Goal: Navigation & Orientation: Find specific page/section

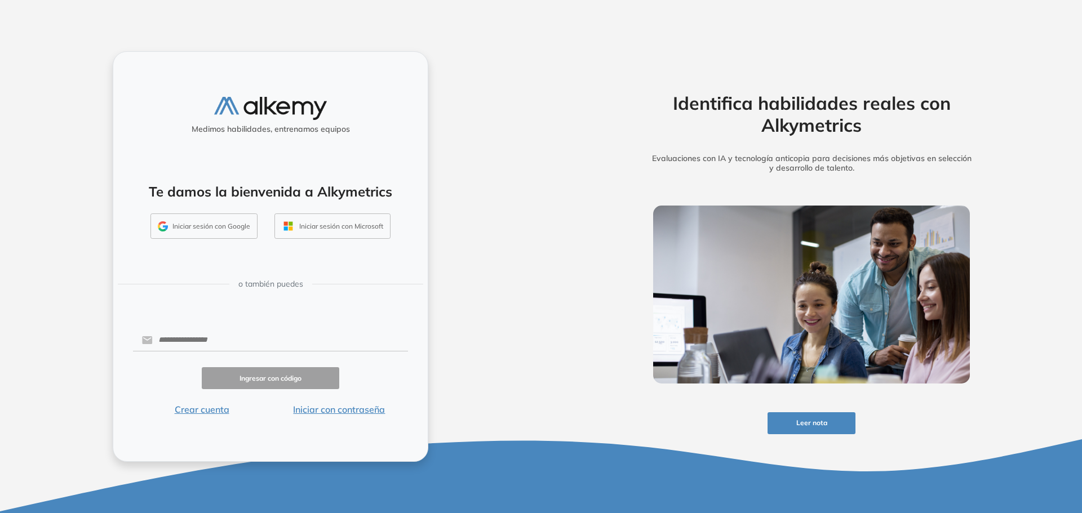
click at [203, 228] on button "Iniciar sesión con Google" at bounding box center [203, 227] width 107 height 26
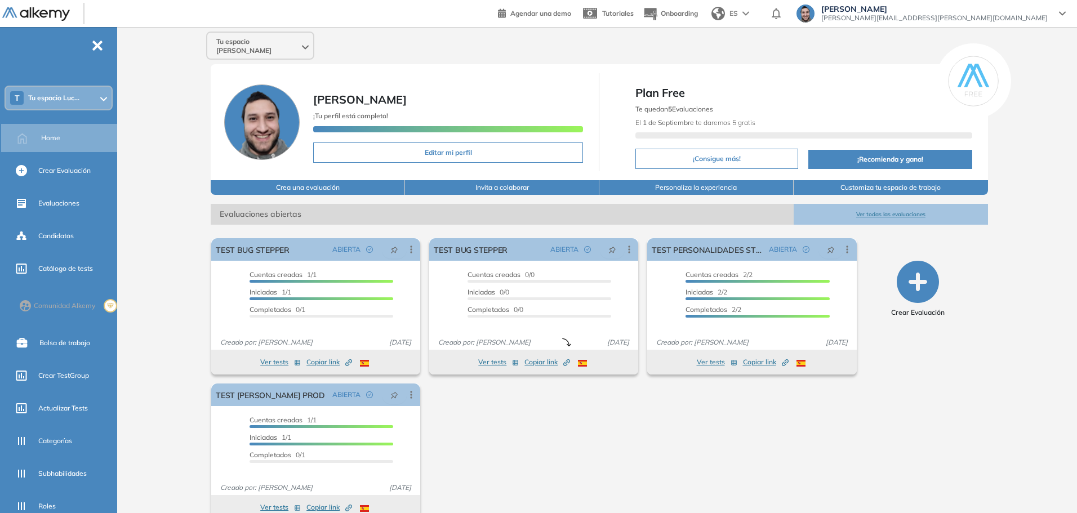
click at [69, 108] on div "T Tu espacio Luc..." at bounding box center [59, 98] width 106 height 23
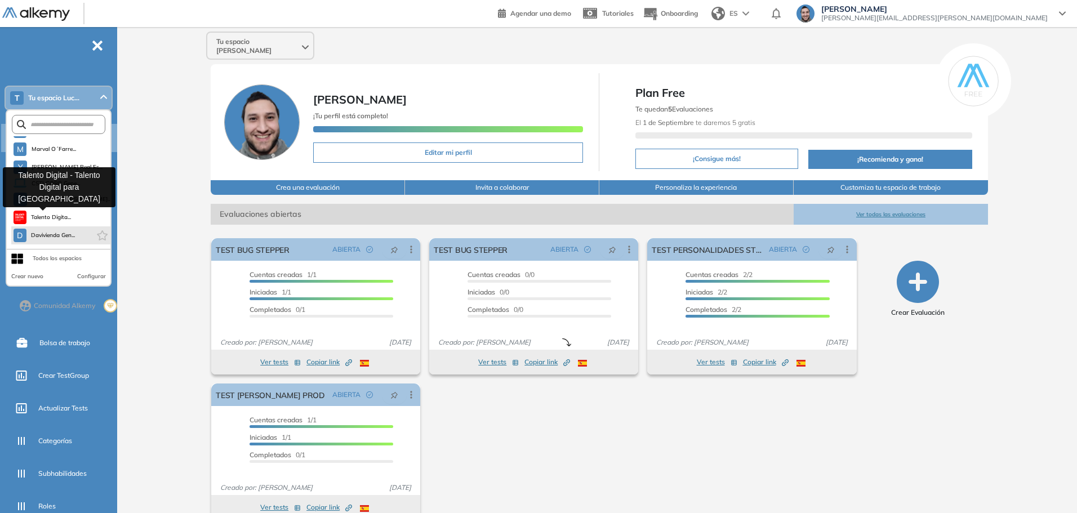
scroll to position [32, 0]
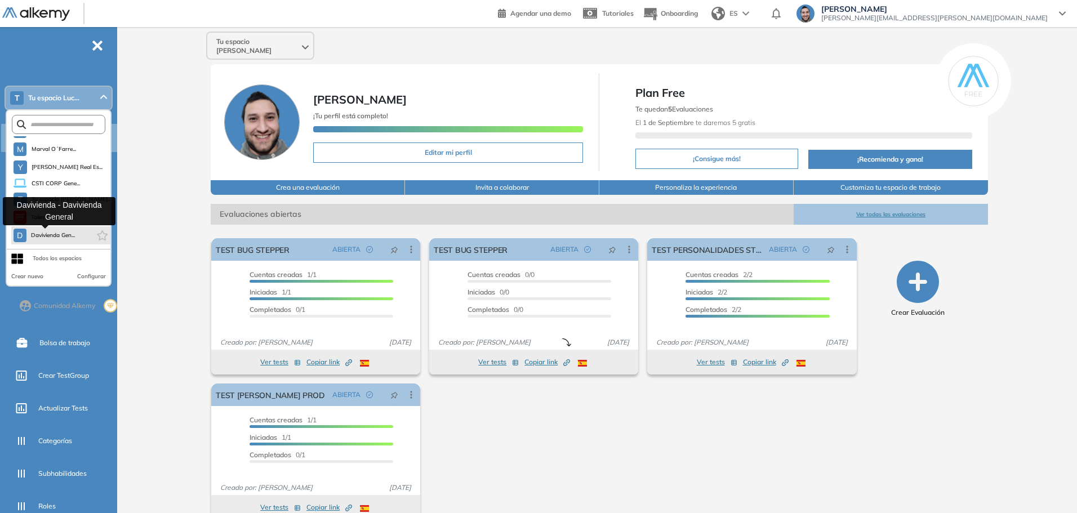
click at [72, 238] on span "Davivienda Gen..." at bounding box center [53, 235] width 45 height 9
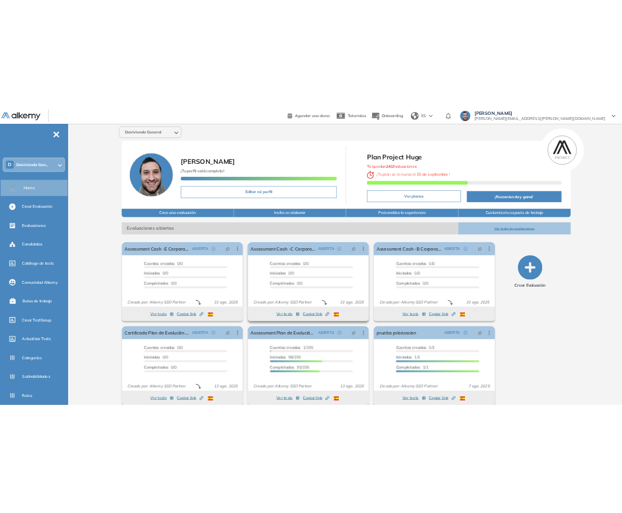
scroll to position [14, 0]
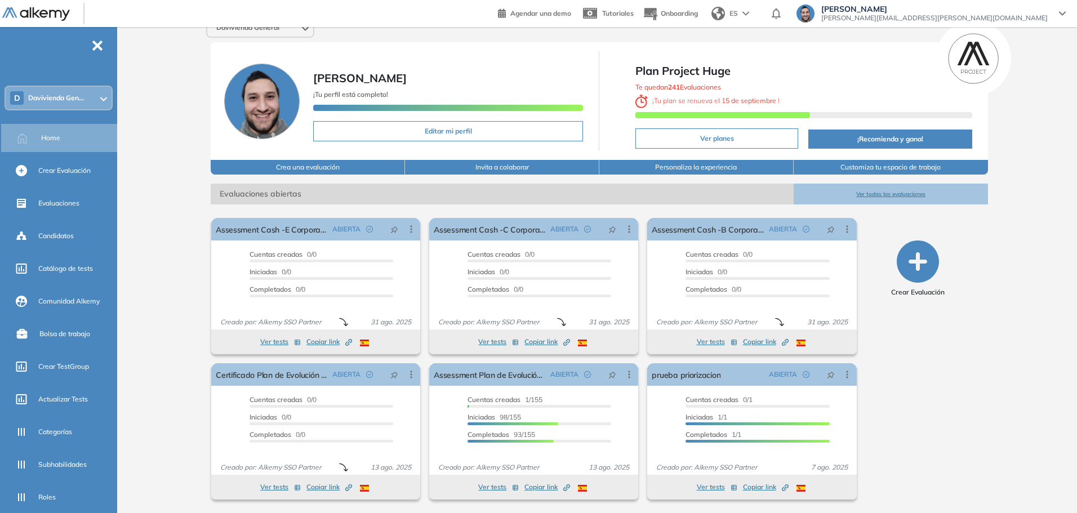
click at [1001, 330] on div "Davivienda General [PERSON_NAME] ¡Tu perfil está completo! Editar mi perfil Pla…" at bounding box center [599, 263] width 955 height 500
